Goal: Navigation & Orientation: Find specific page/section

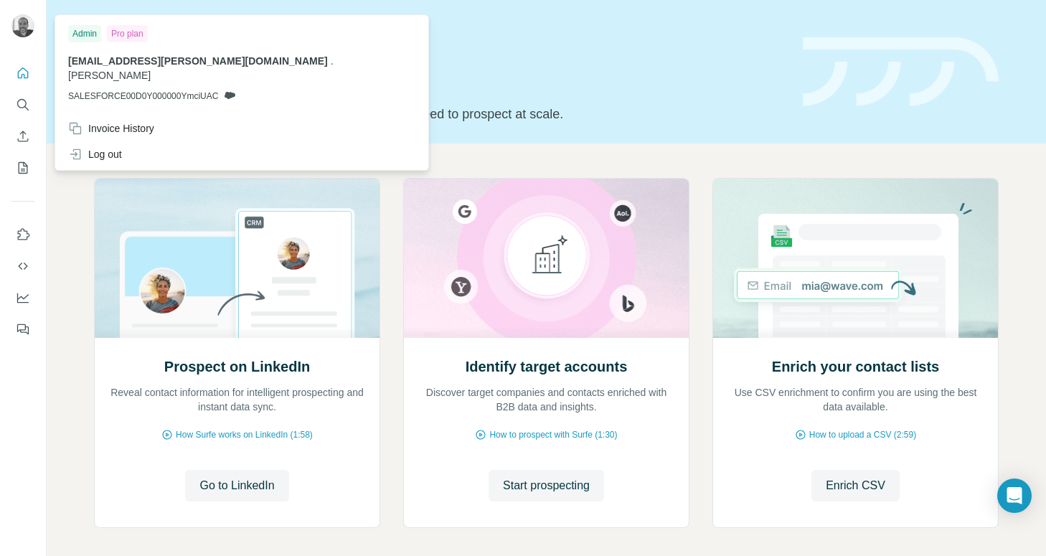
click at [19, 29] on img at bounding box center [22, 25] width 23 height 23
click at [26, 289] on button "Dashboard" at bounding box center [22, 298] width 23 height 26
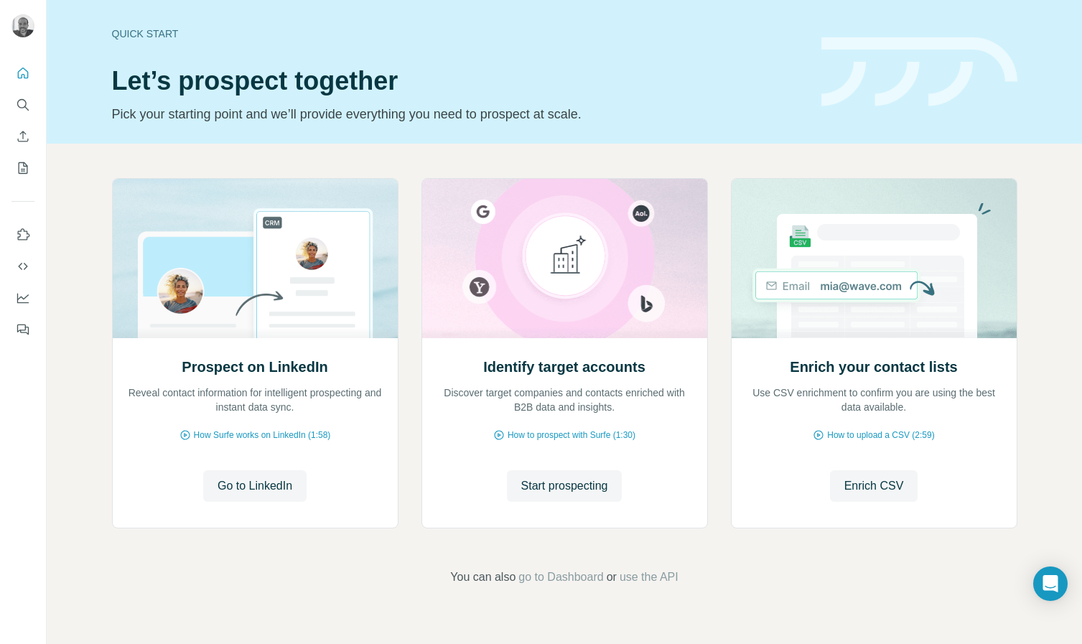
click at [727, 235] on div "Prospect on LinkedIn Reveal contact information for intelligent prospecting and…" at bounding box center [564, 356] width 905 height 356
